Goal: Book appointment/travel/reservation

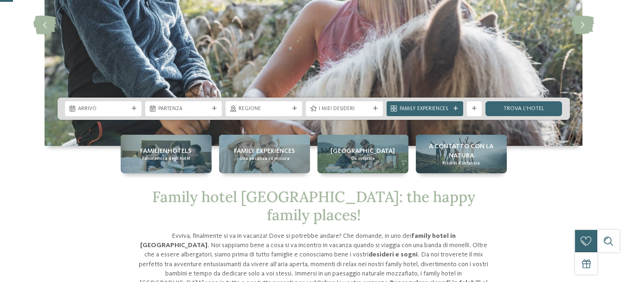
scroll to position [163, 0]
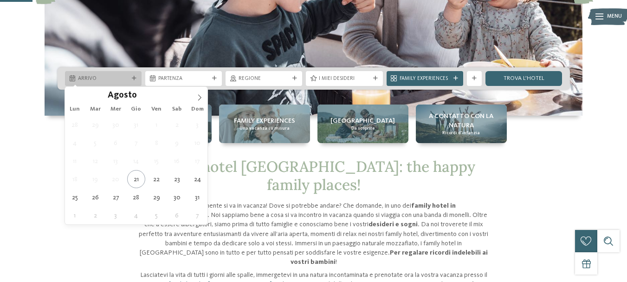
click at [101, 78] on span "Arrivo" at bounding box center [103, 78] width 51 height 7
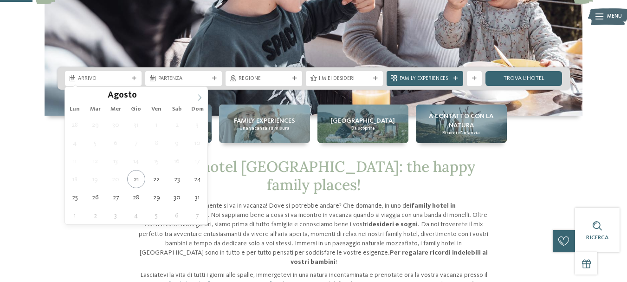
click at [199, 97] on icon at bounding box center [199, 97] width 6 height 6
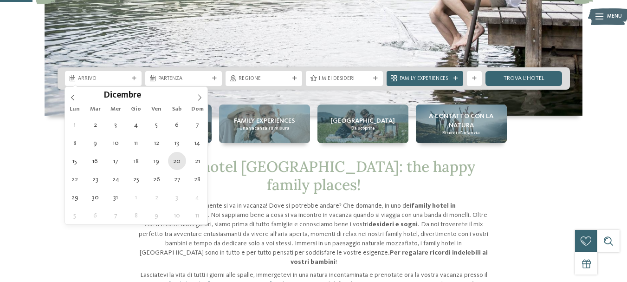
type div "[DATE]"
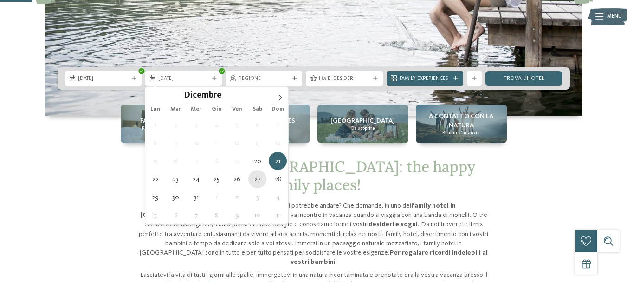
type div "[DATE]"
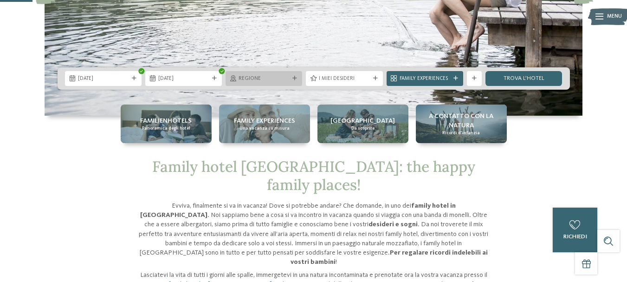
click at [267, 71] on div "Regione" at bounding box center [263, 78] width 77 height 15
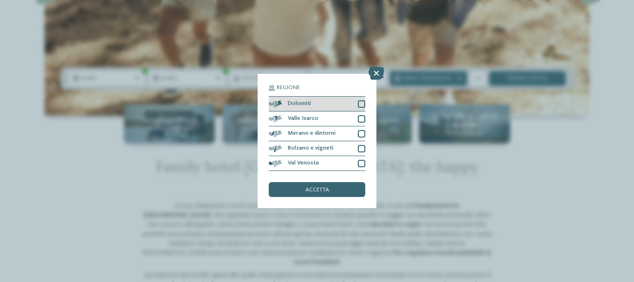
click at [359, 103] on div at bounding box center [361, 103] width 7 height 7
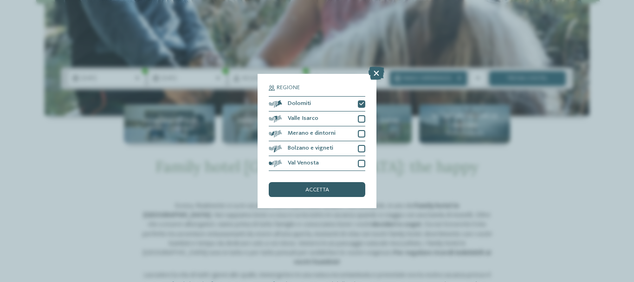
click at [337, 185] on div "accetta" at bounding box center [317, 189] width 96 height 15
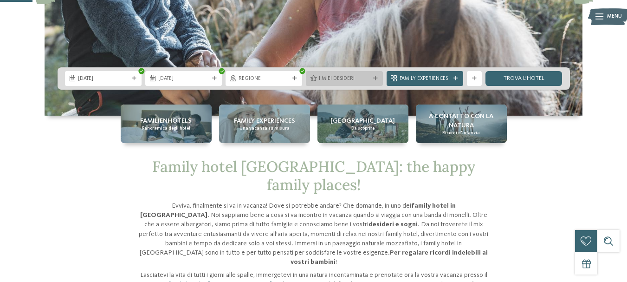
click at [339, 76] on span "I miei desideri" at bounding box center [344, 78] width 51 height 7
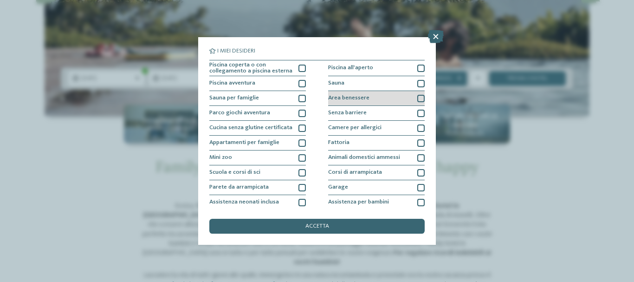
click at [413, 94] on div "Area benessere" at bounding box center [376, 98] width 96 height 15
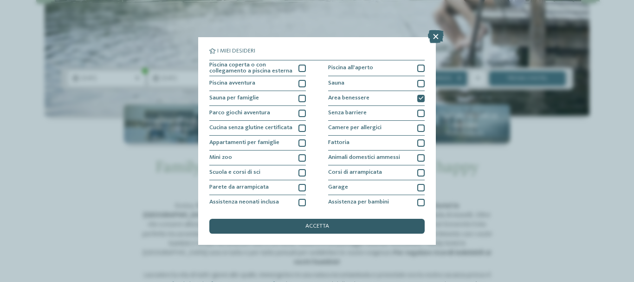
click at [353, 225] on div "accetta" at bounding box center [316, 225] width 215 height 15
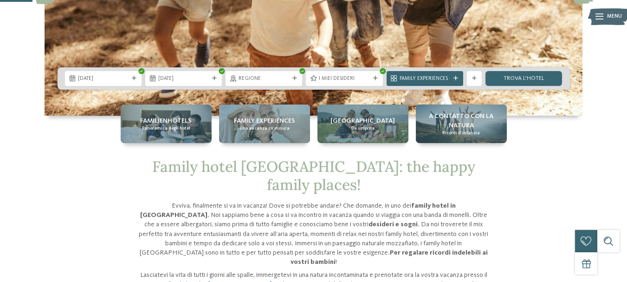
click at [452, 82] on div "Family Experiences" at bounding box center [424, 78] width 77 height 15
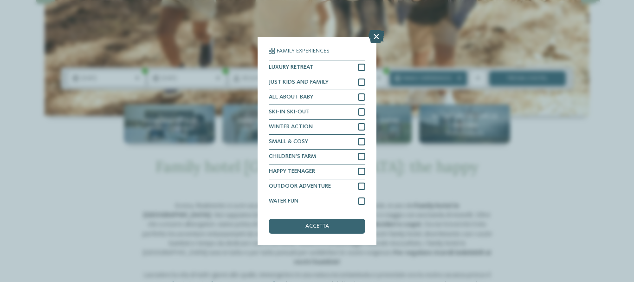
click at [383, 36] on icon at bounding box center [376, 36] width 16 height 13
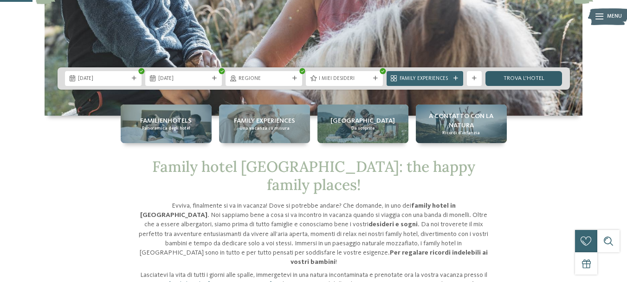
click at [514, 76] on link "trova l’hotel" at bounding box center [523, 78] width 77 height 15
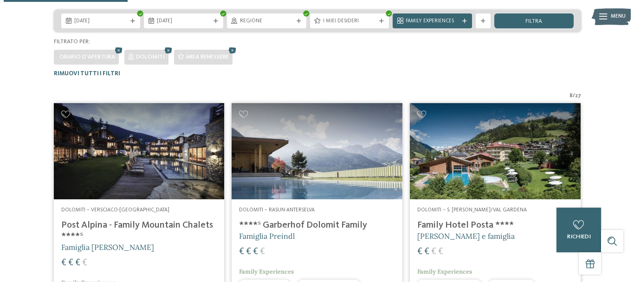
scroll to position [265, 0]
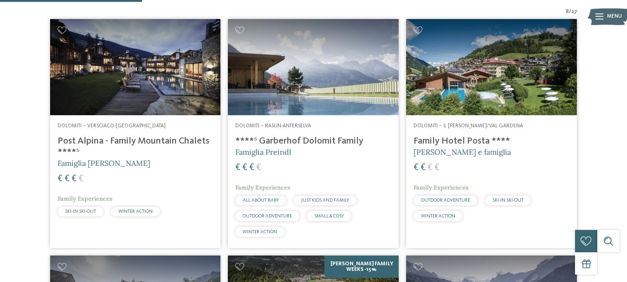
click at [157, 96] on img at bounding box center [135, 67] width 171 height 96
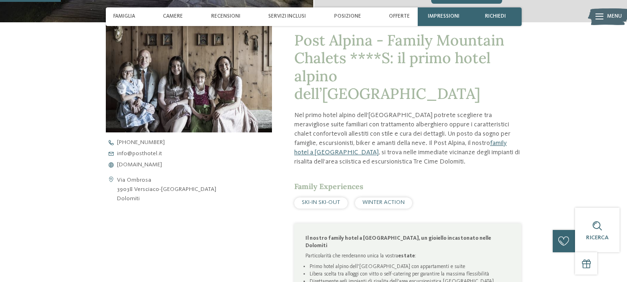
scroll to position [274, 0]
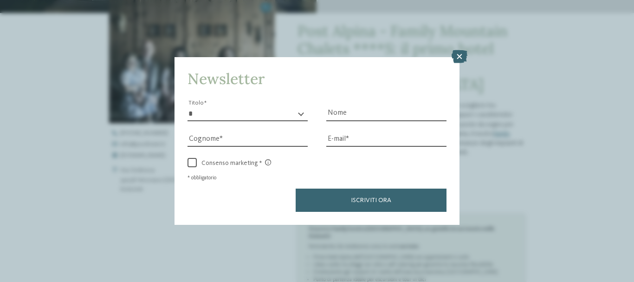
drag, startPoint x: 630, startPoint y: 26, endPoint x: 632, endPoint y: 53, distance: 26.5
click at [463, 53] on icon at bounding box center [459, 56] width 16 height 13
